Goal: Task Accomplishment & Management: Use online tool/utility

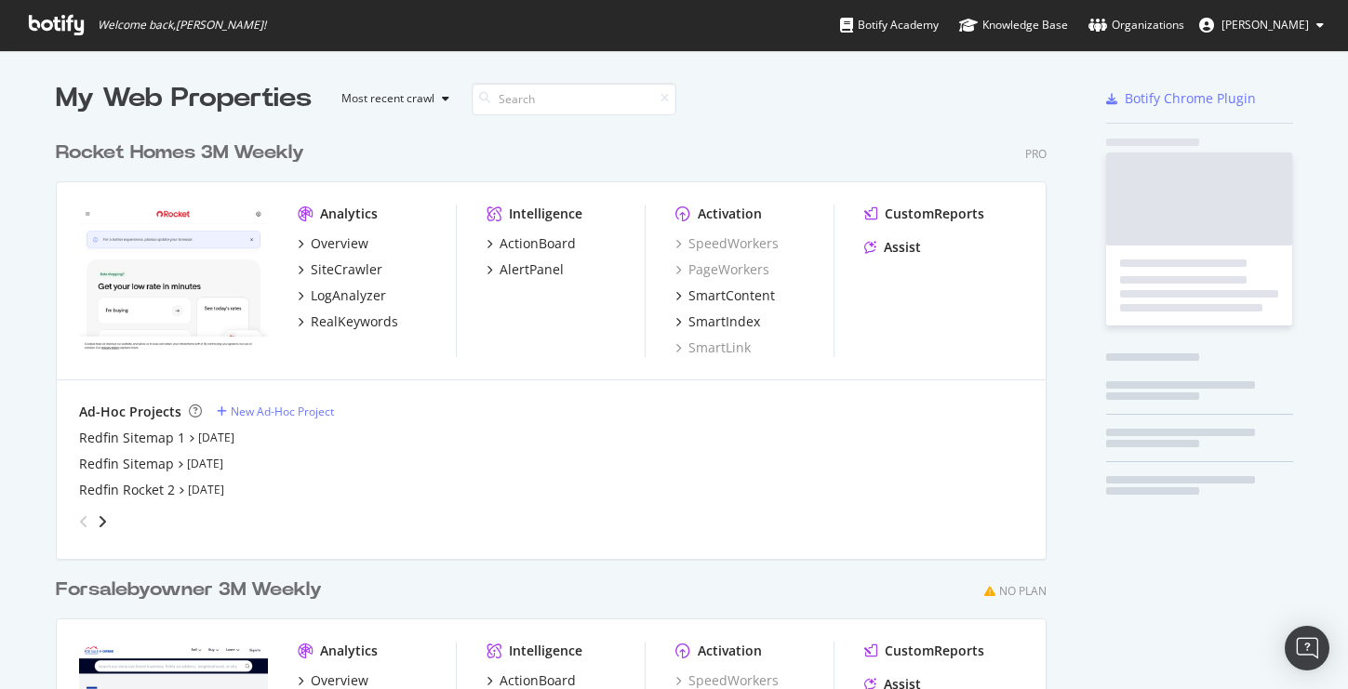
scroll to position [841, 1005]
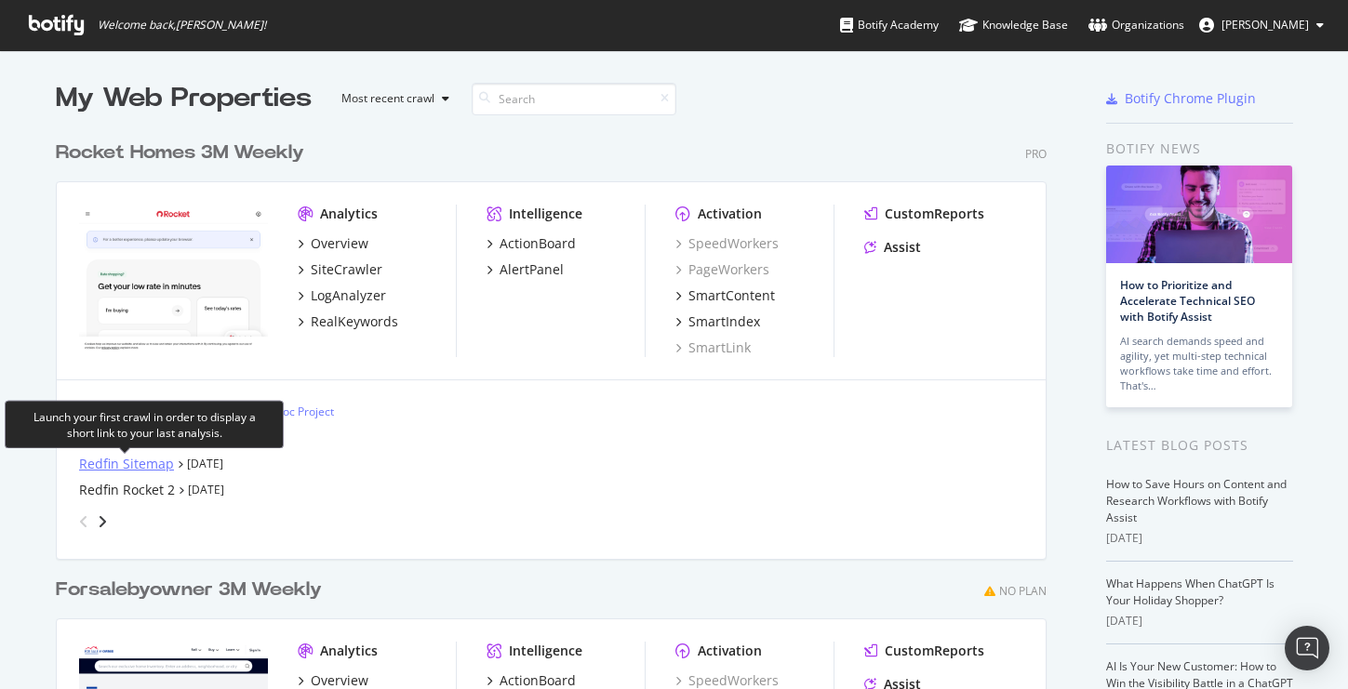
click at [147, 467] on div "Redfin Sitemap" at bounding box center [126, 464] width 95 height 19
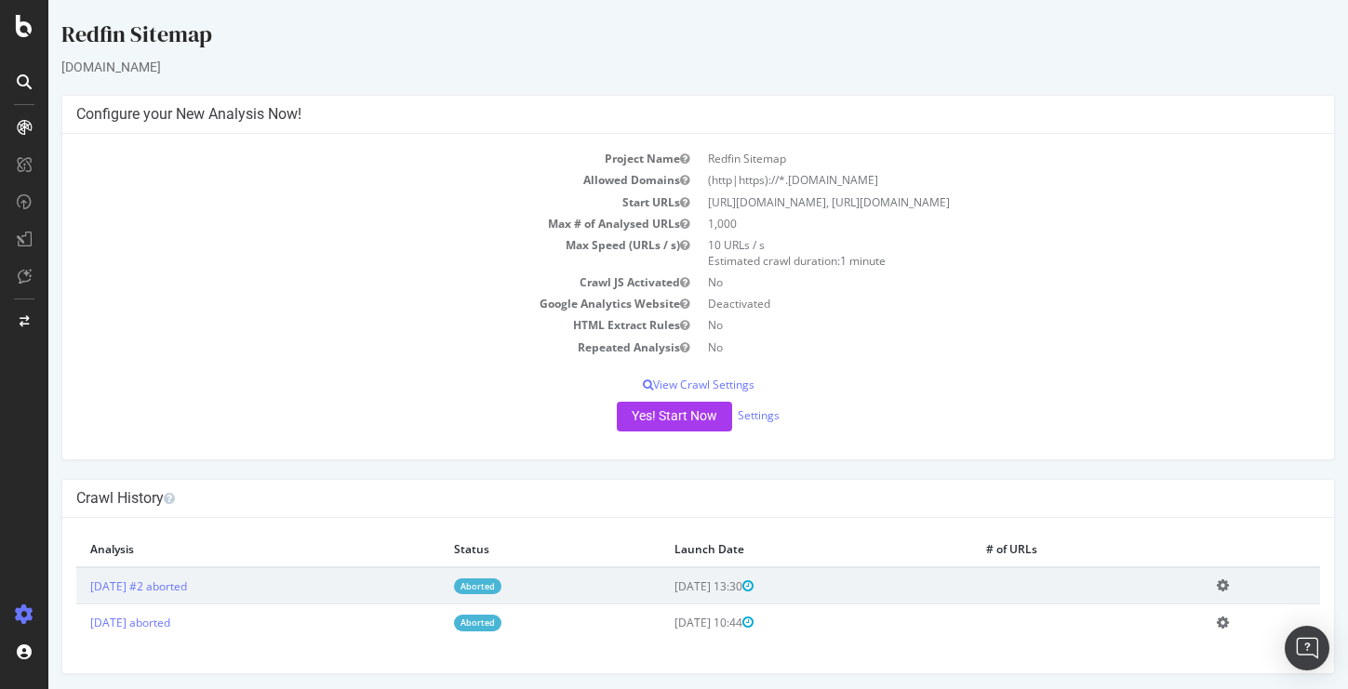
scroll to position [4, 0]
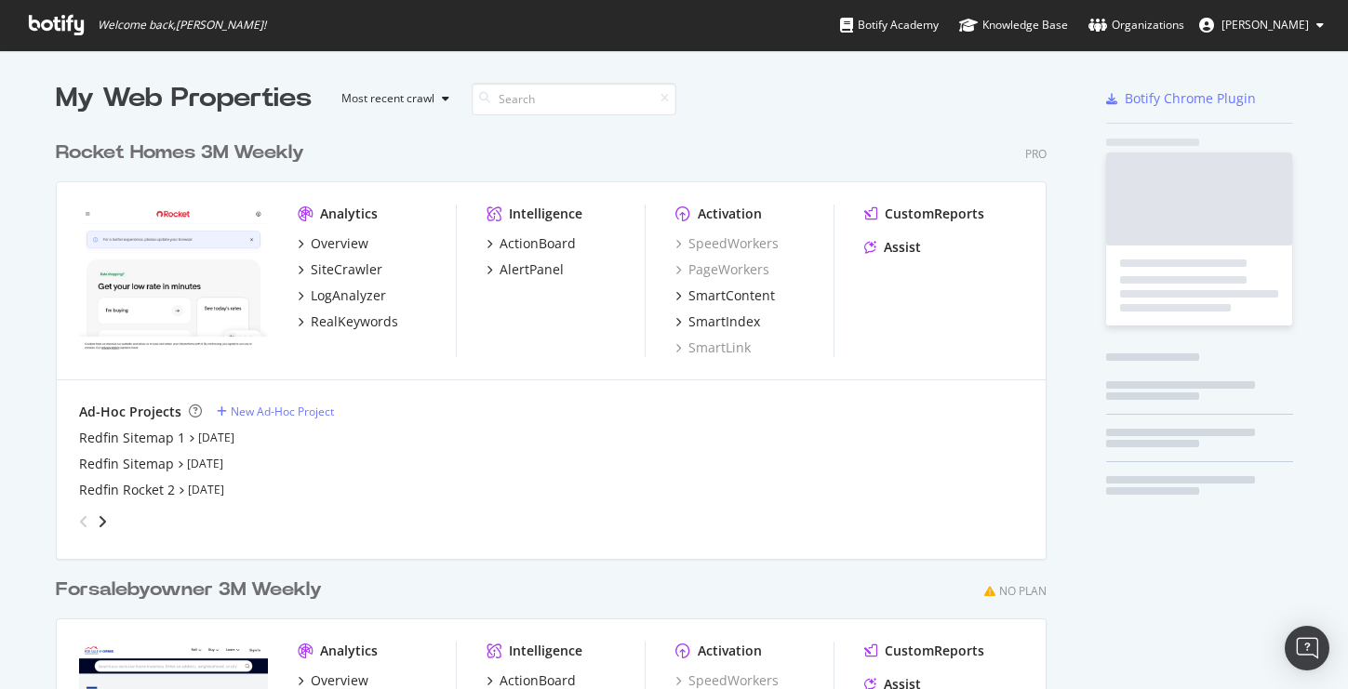
scroll to position [689, 1348]
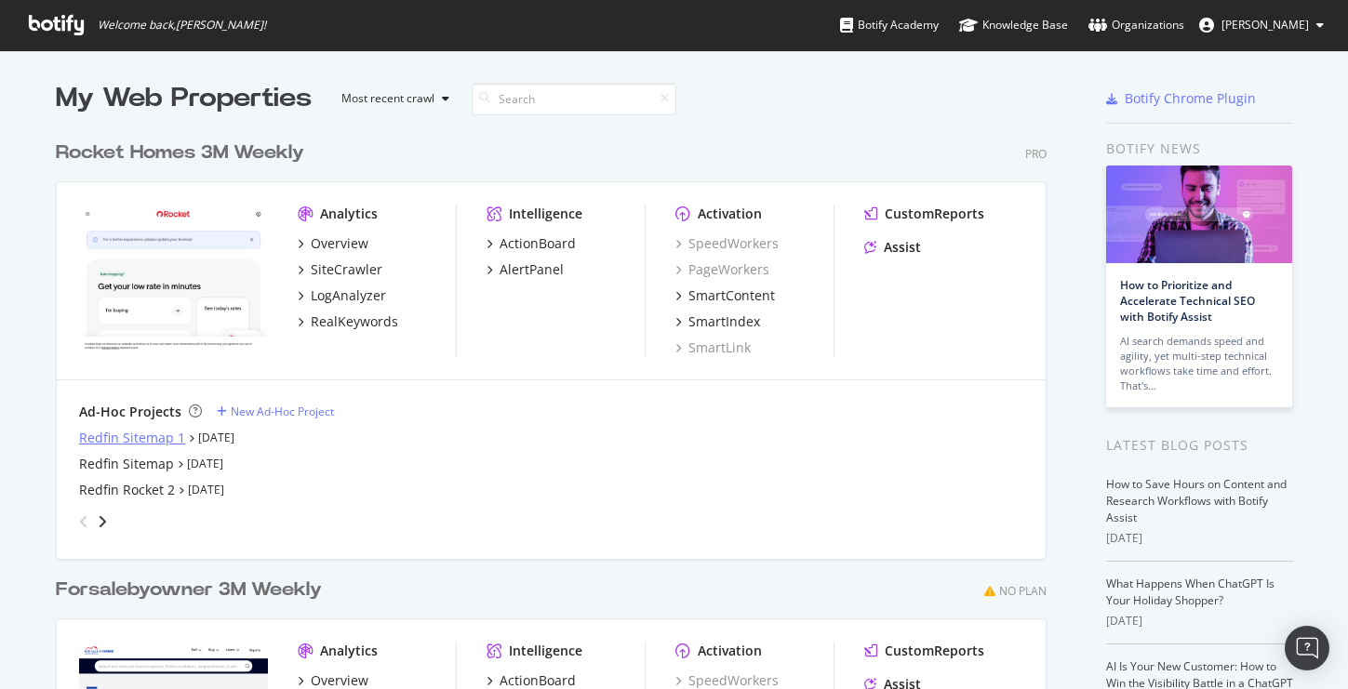
click at [134, 440] on div "Redfin Sitemap 1" at bounding box center [132, 438] width 106 height 19
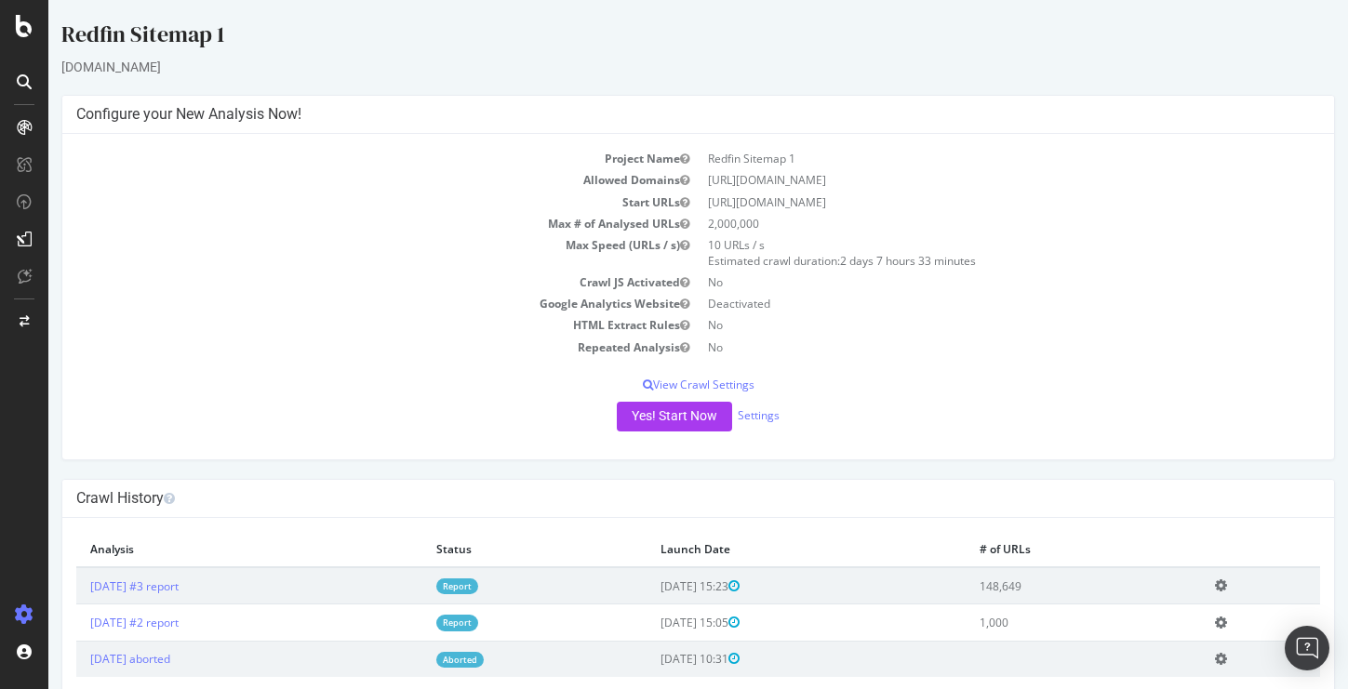
scroll to position [41, 0]
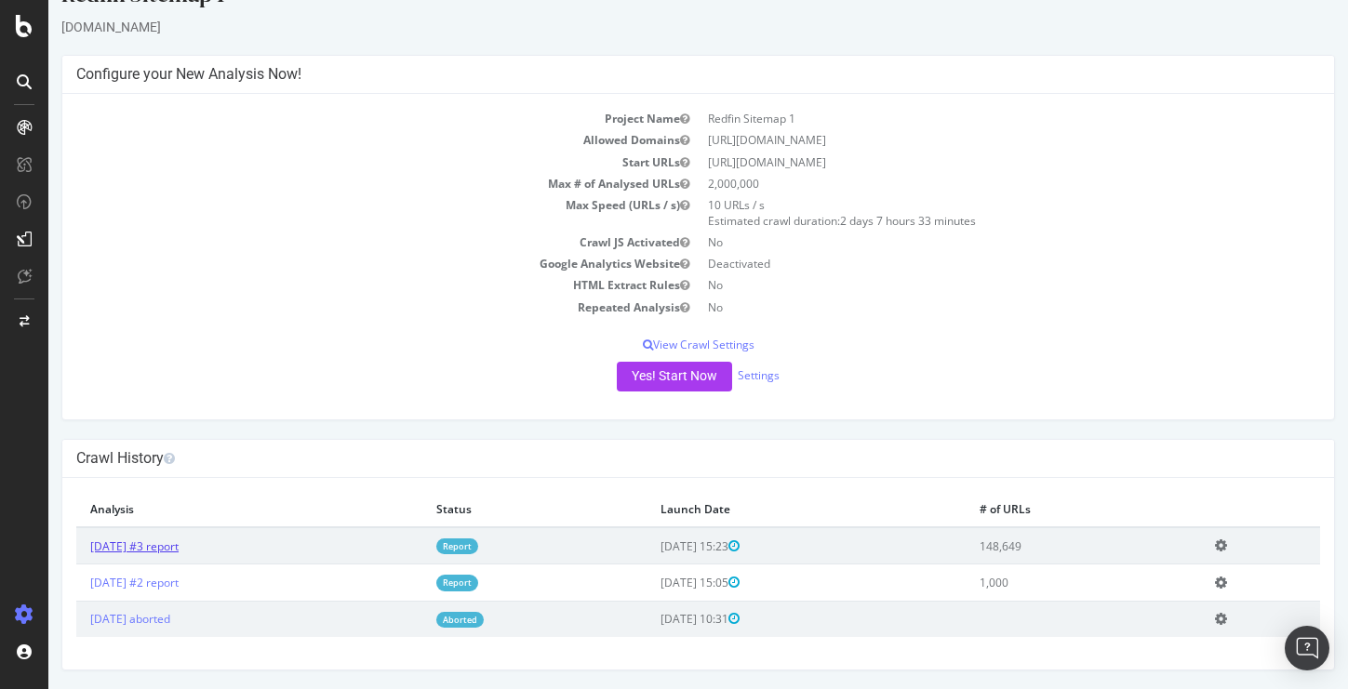
click at [179, 539] on link "2025 Sep. 4th #3 report" at bounding box center [134, 546] width 88 height 16
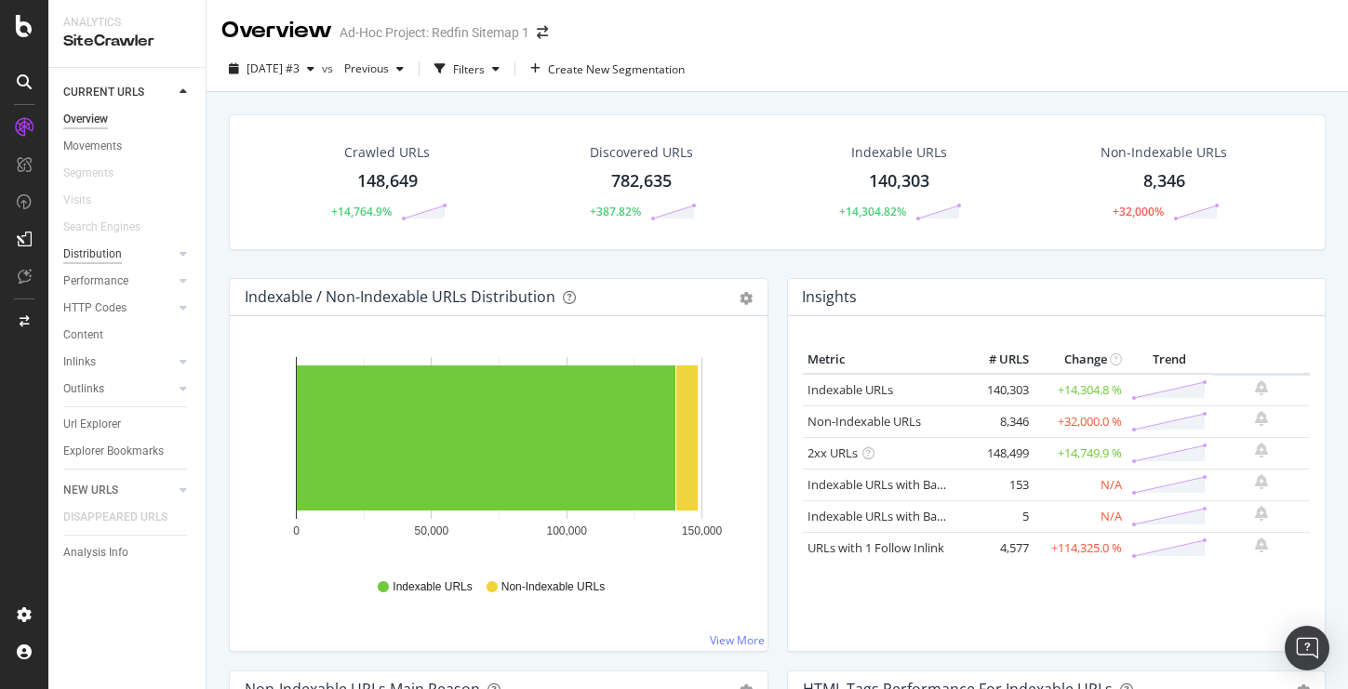
click at [100, 251] on div "Distribution" at bounding box center [92, 255] width 59 height 20
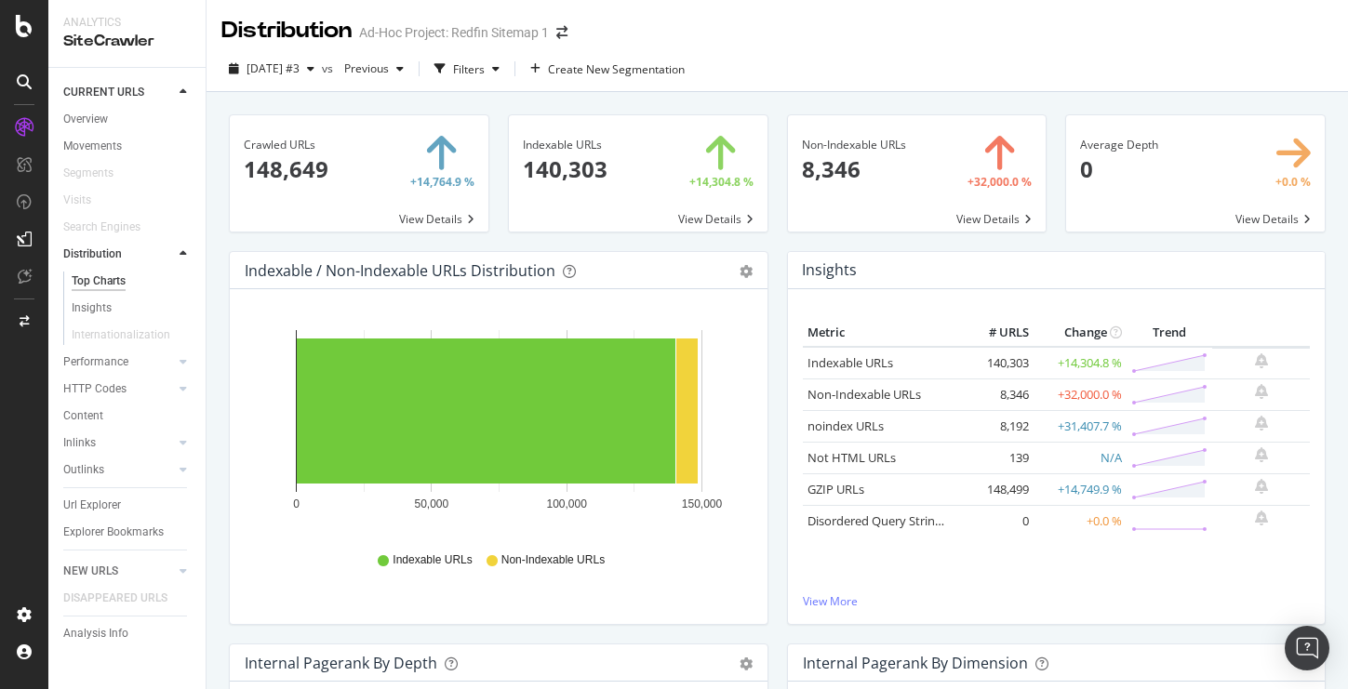
click at [960, 216] on span at bounding box center [917, 173] width 259 height 116
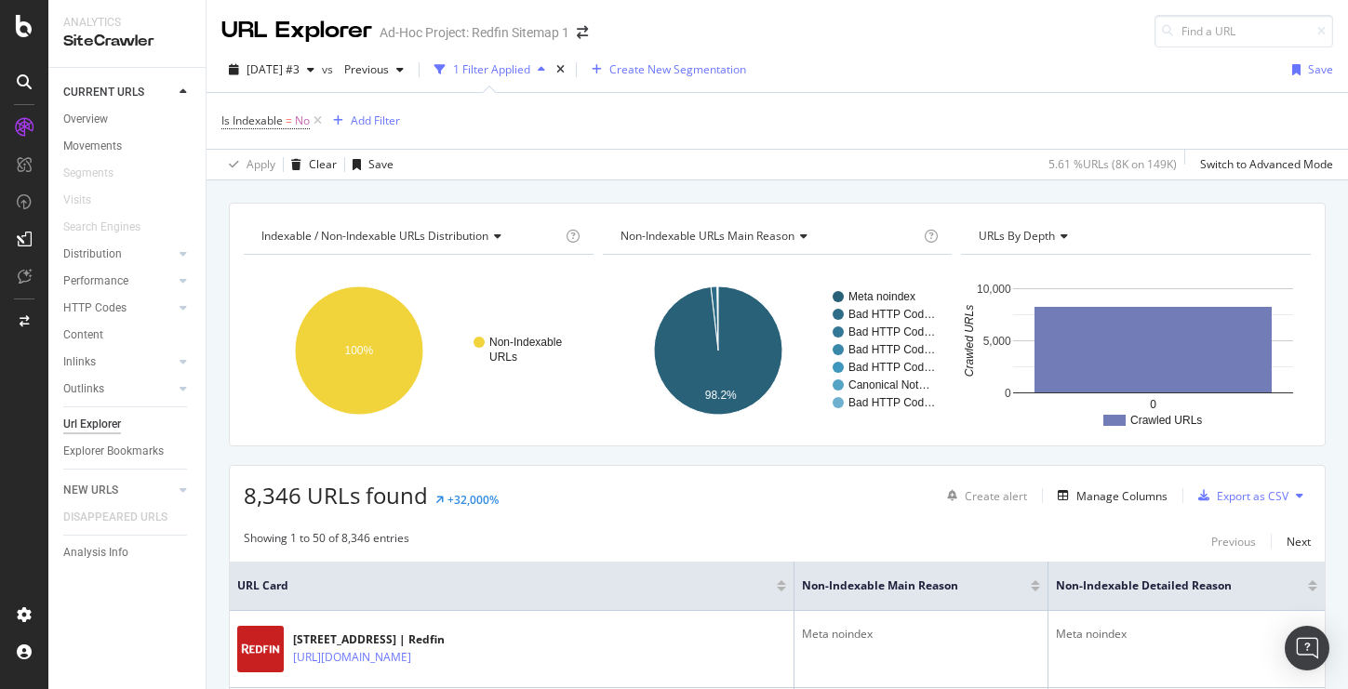
click at [685, 73] on span "Create New Segmentation" at bounding box center [677, 69] width 137 height 16
click at [654, 67] on span "Create New Segmentation" at bounding box center [677, 69] width 137 height 16
click at [545, 69] on icon "button" at bounding box center [541, 69] width 7 height 11
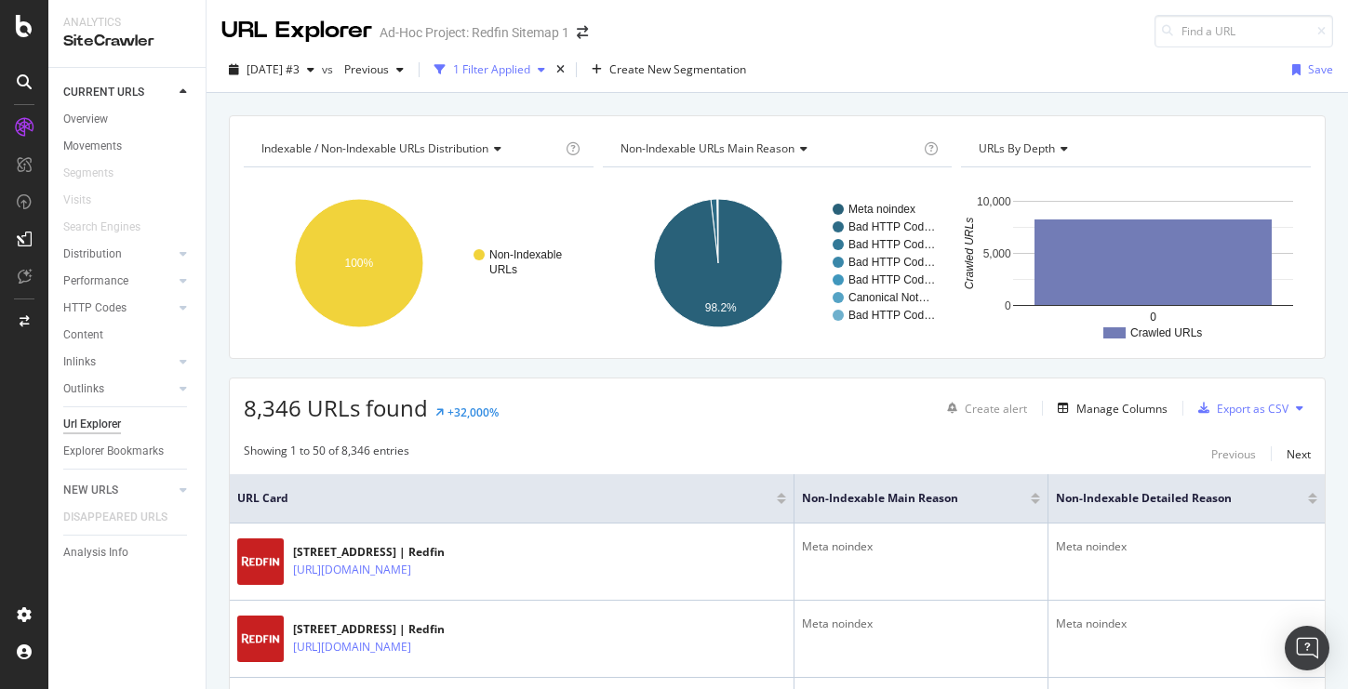
click at [545, 69] on icon "button" at bounding box center [541, 69] width 7 height 11
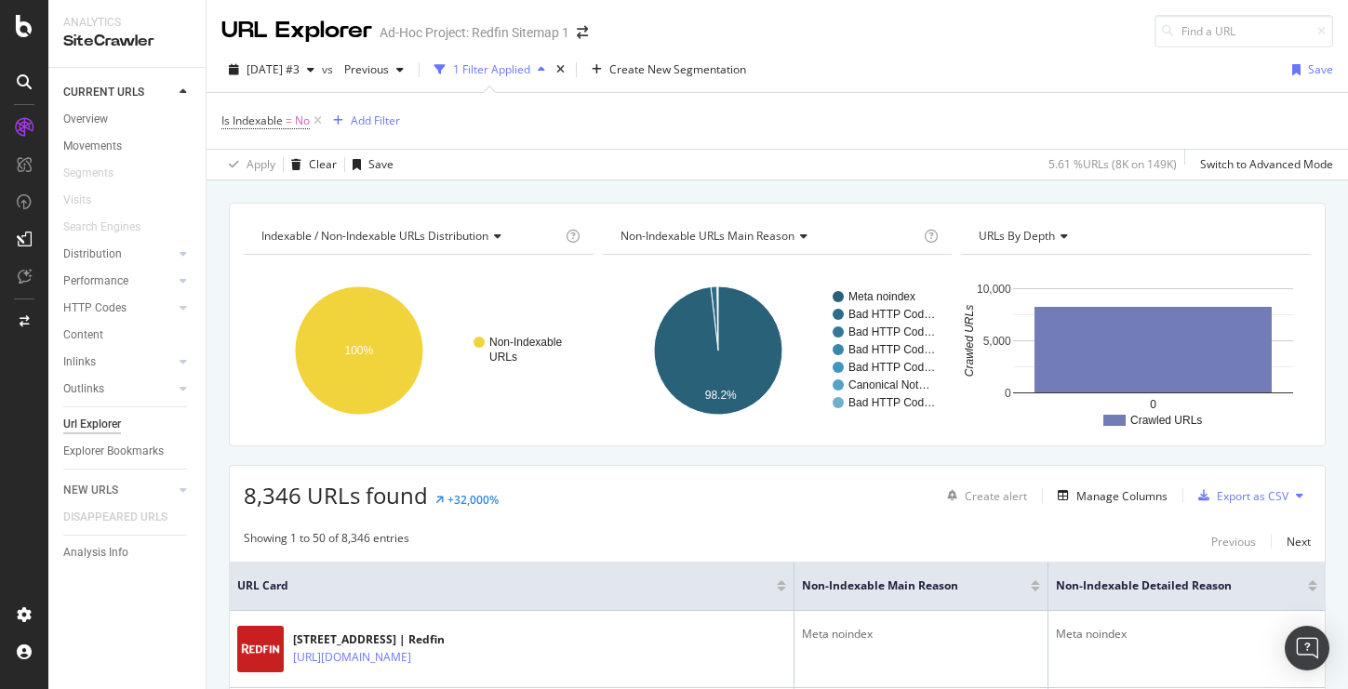
click at [552, 73] on div "button" at bounding box center [541, 69] width 22 height 11
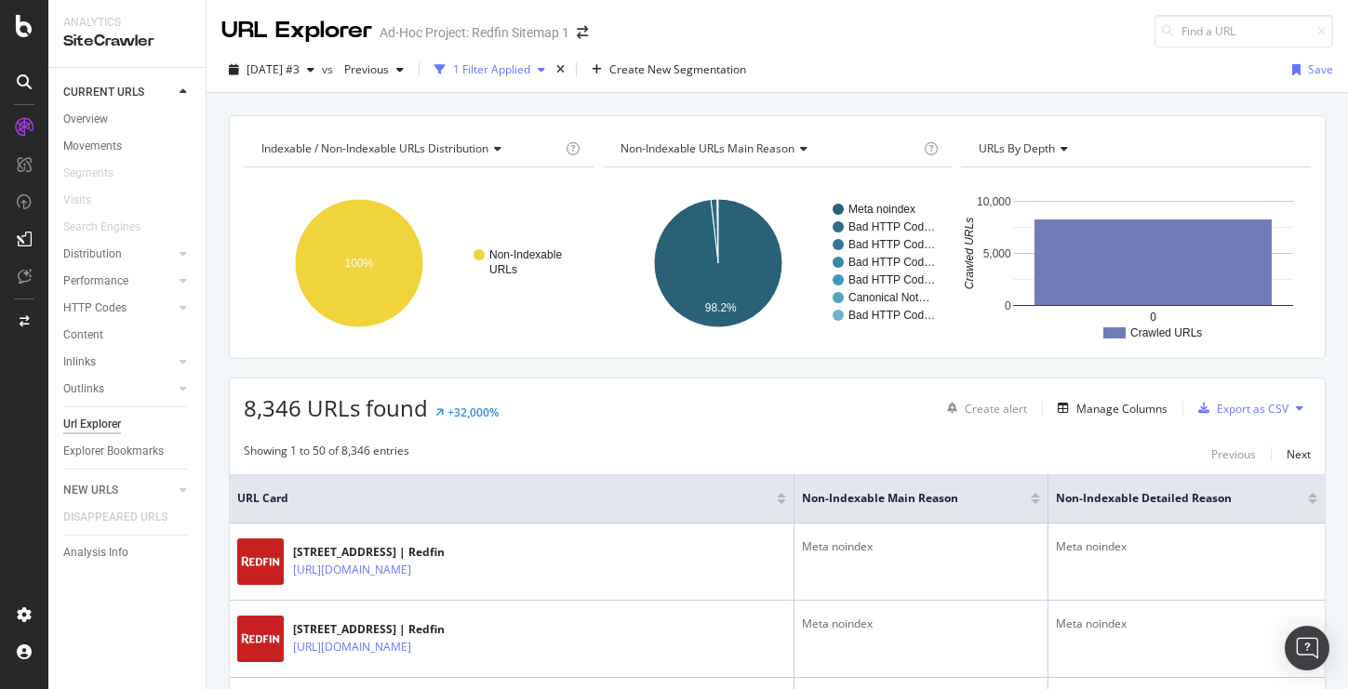
click at [496, 70] on div "1 Filter Applied" at bounding box center [491, 69] width 77 height 16
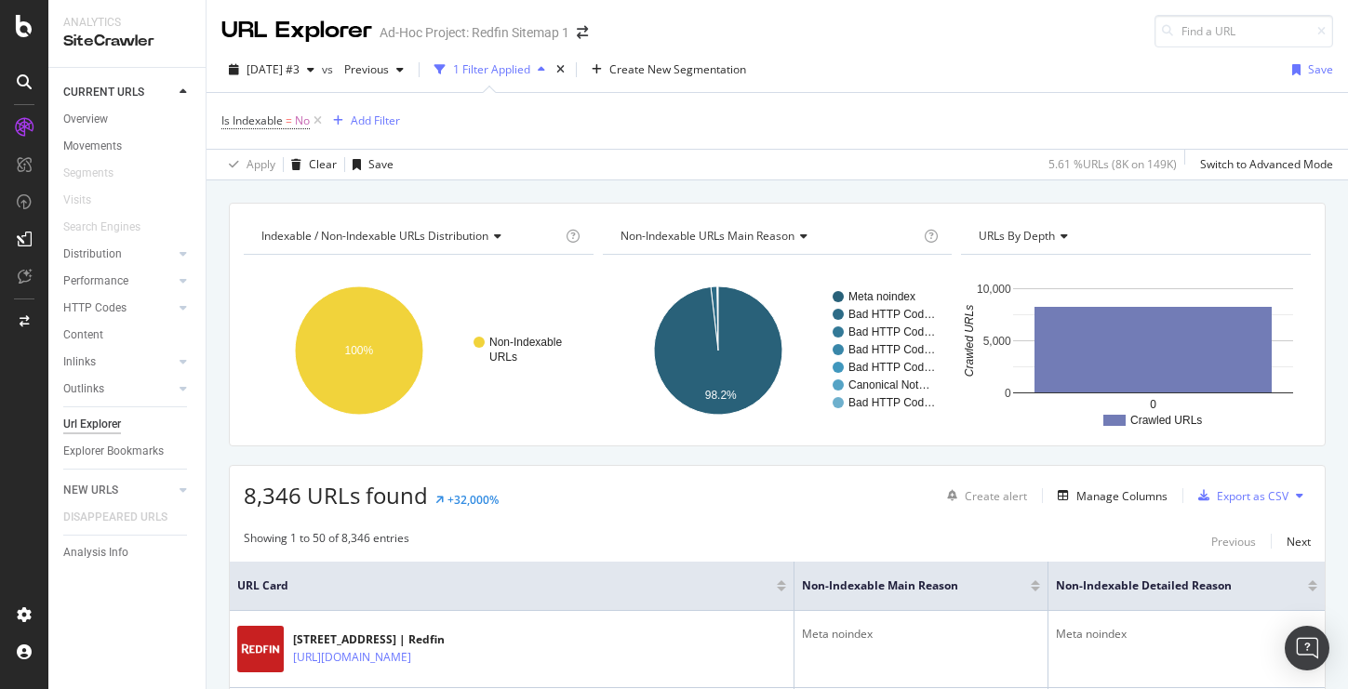
click at [496, 70] on div "1 Filter Applied" at bounding box center [491, 69] width 77 height 16
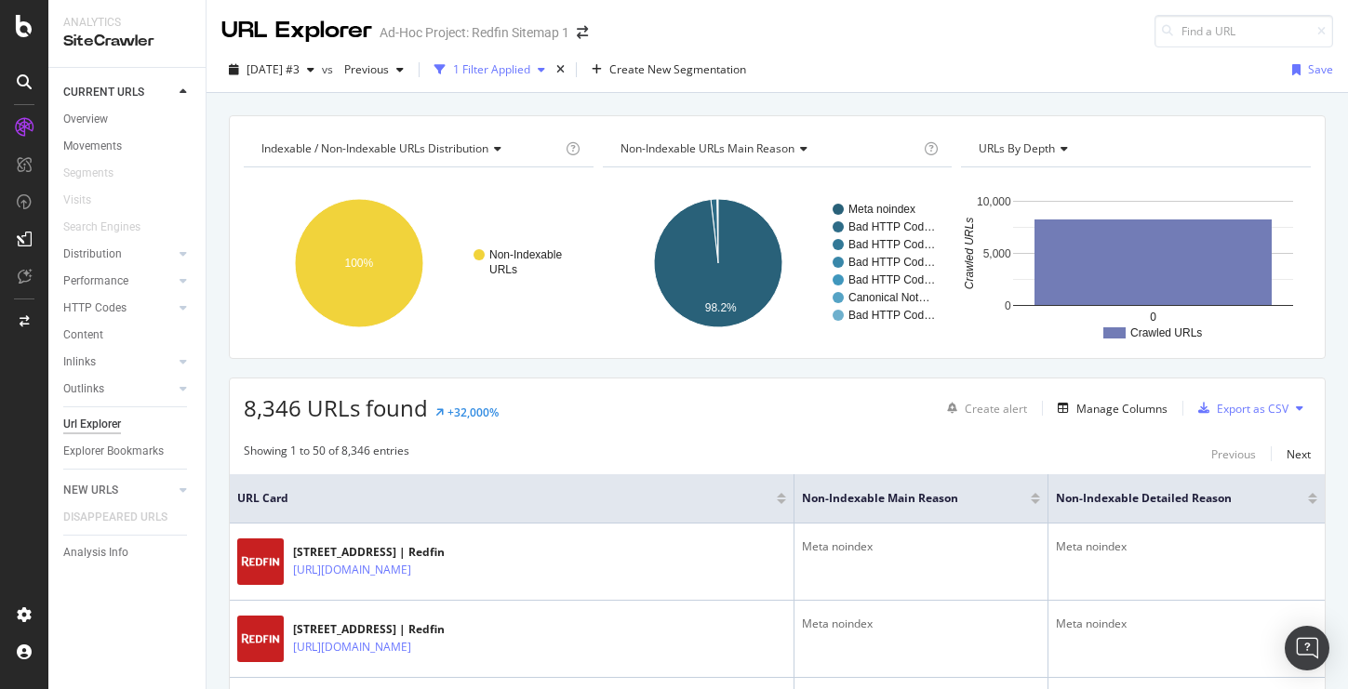
click at [496, 70] on div "1 Filter Applied" at bounding box center [491, 69] width 77 height 16
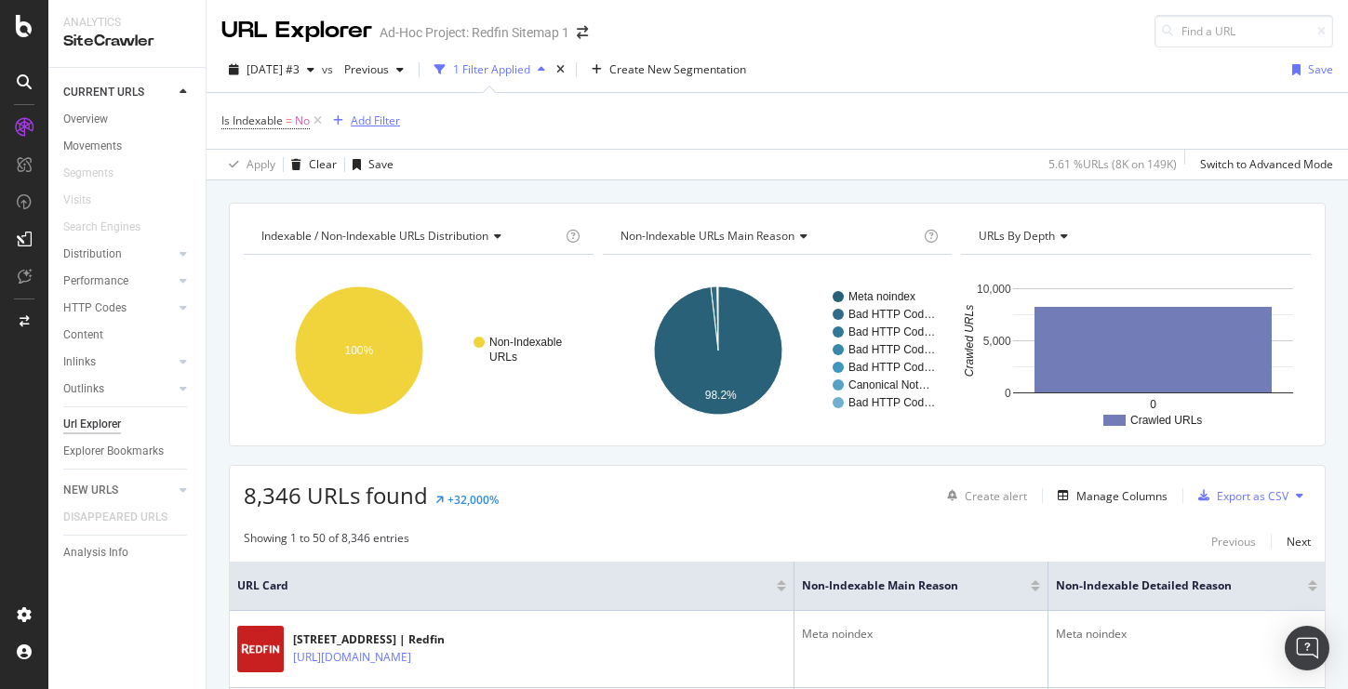
click at [375, 118] on div "Add Filter" at bounding box center [375, 121] width 49 height 16
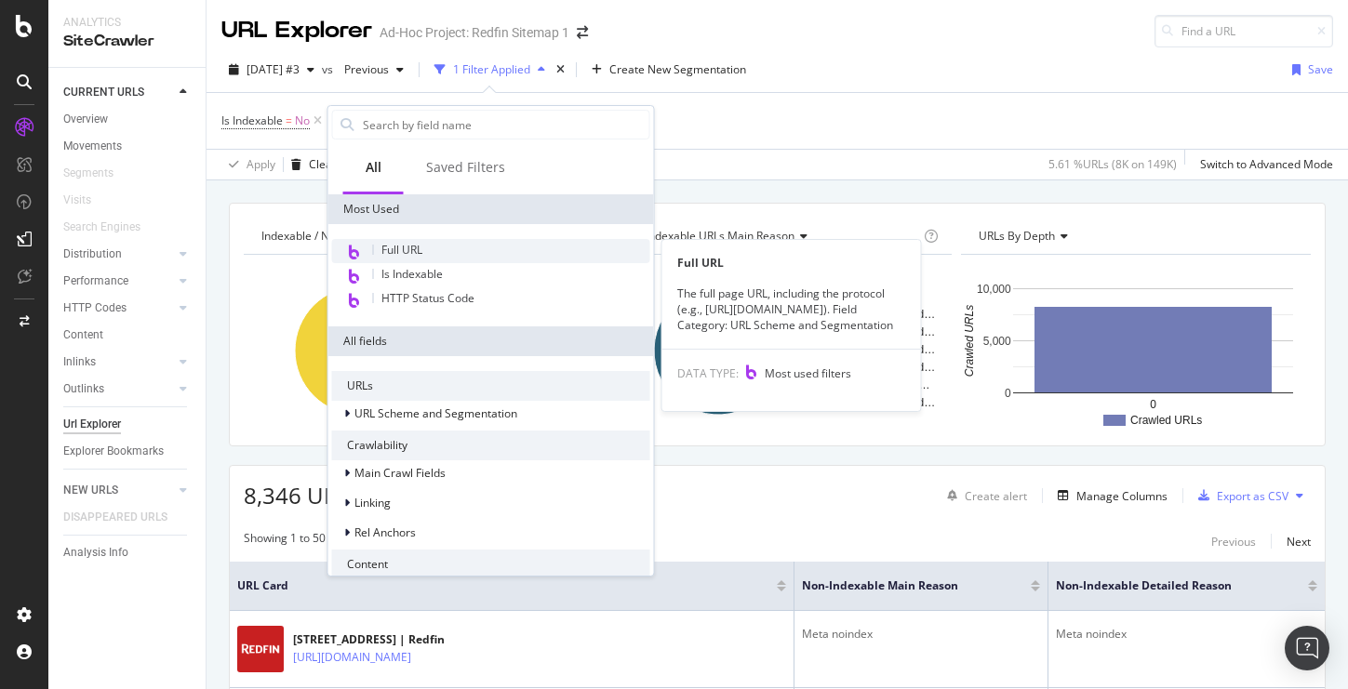
click at [393, 244] on span "Full URL" at bounding box center [401, 250] width 41 height 16
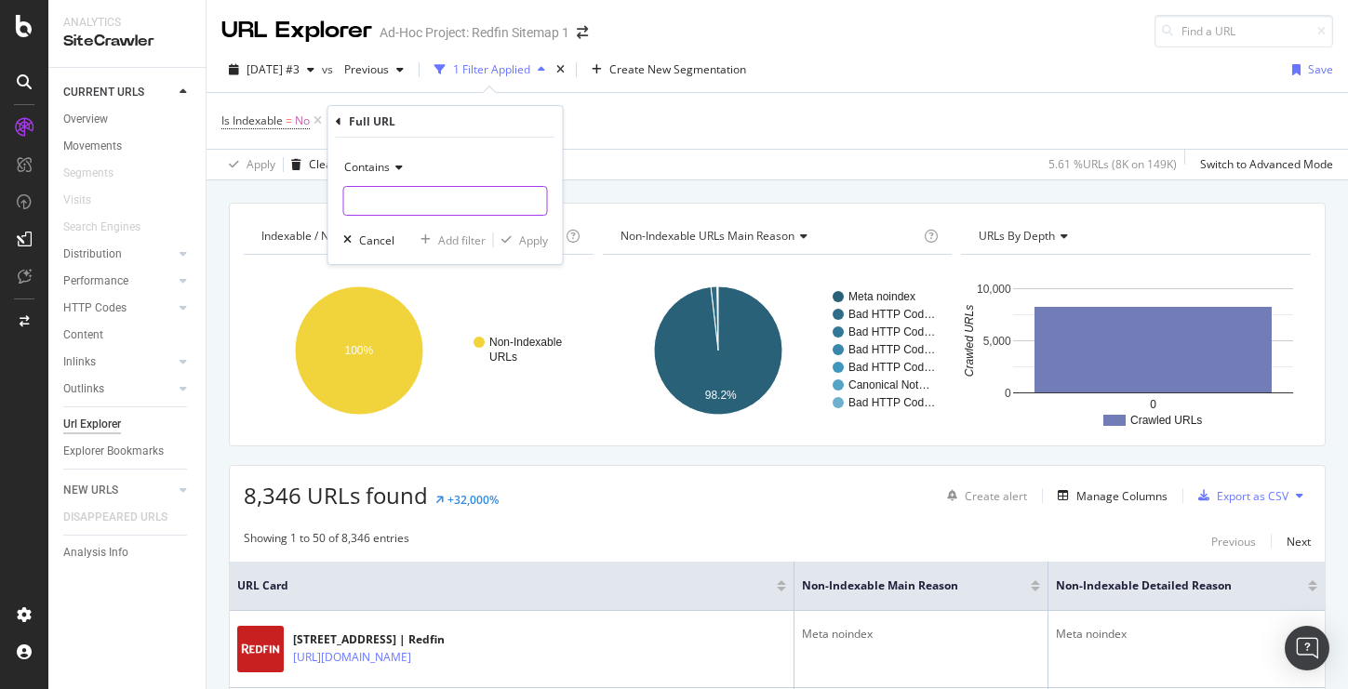
click at [395, 209] on input "text" at bounding box center [445, 201] width 203 height 30
type input "/NM"
click at [535, 241] on div "Apply" at bounding box center [533, 241] width 29 height 16
